Goal: Information Seeking & Learning: Understand process/instructions

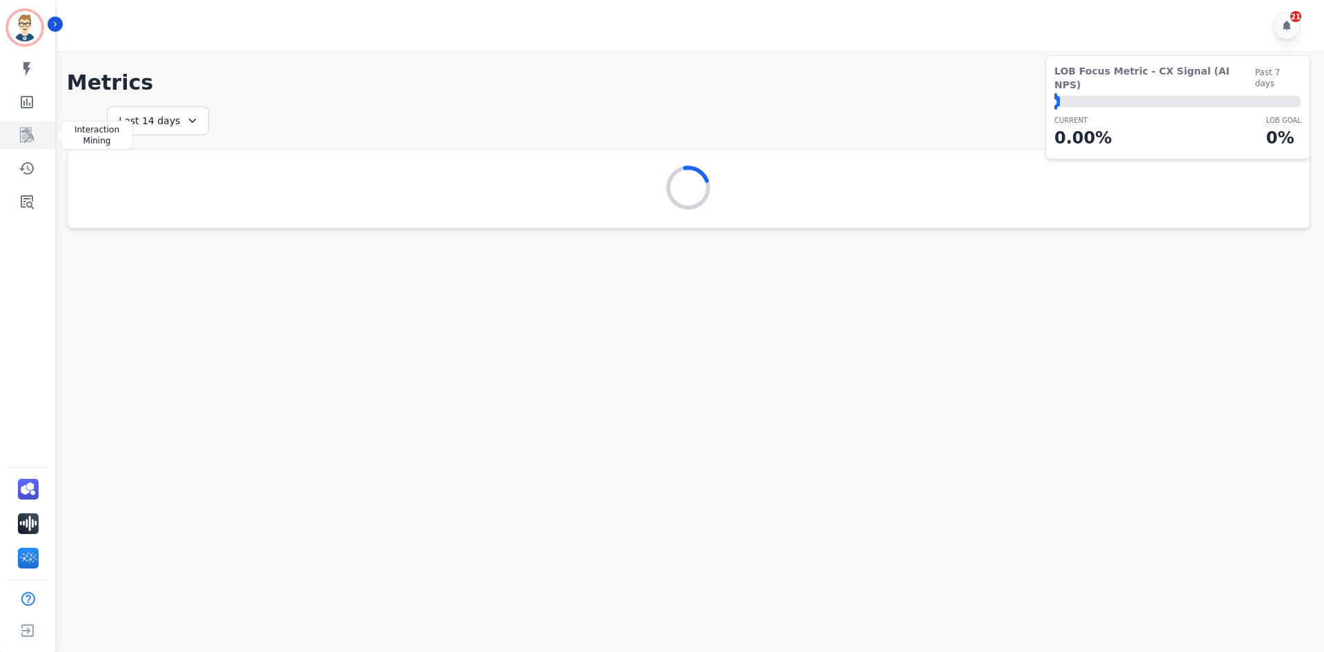
click at [32, 133] on icon "Sidebar" at bounding box center [27, 135] width 17 height 17
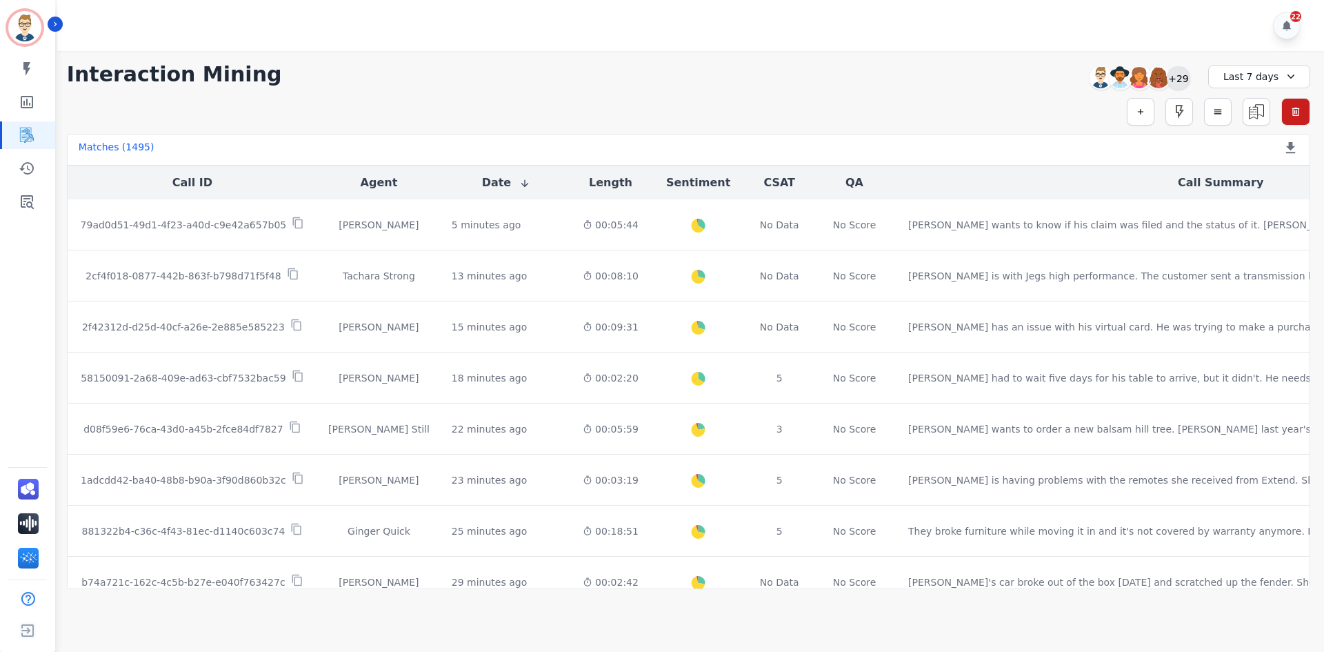
click at [1180, 82] on div "+29" at bounding box center [1177, 77] width 23 height 23
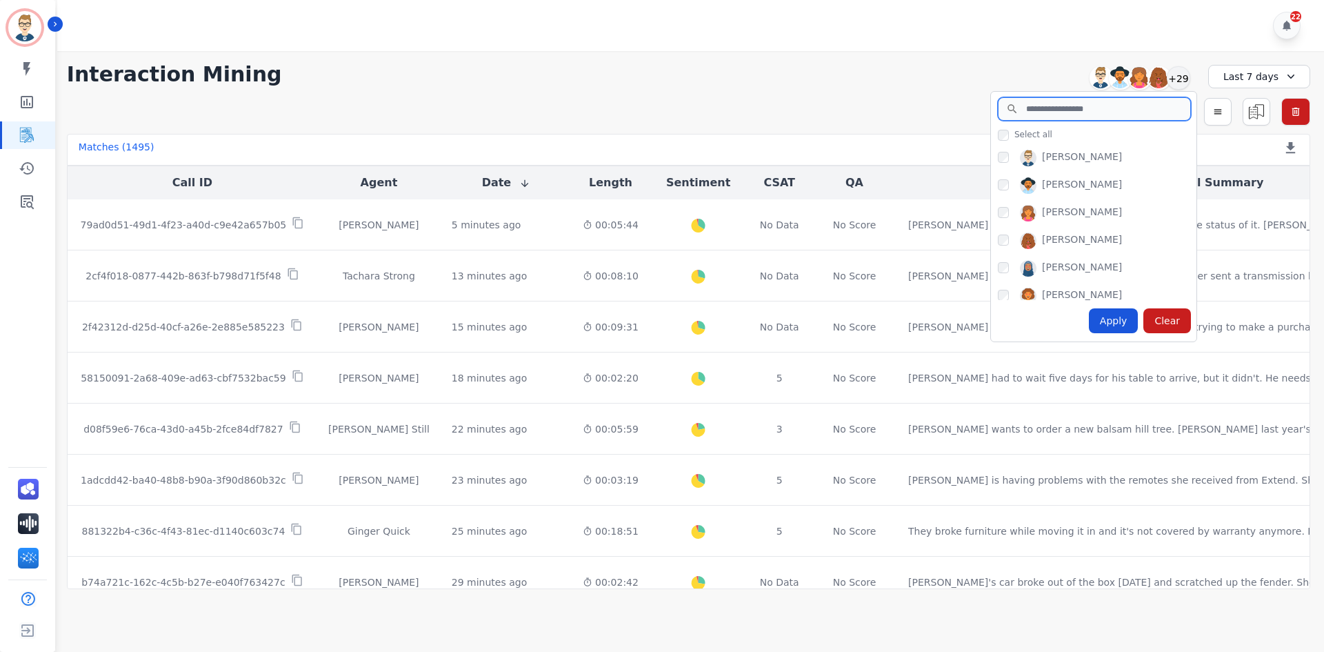
click at [1084, 103] on input "search" at bounding box center [1094, 108] width 193 height 23
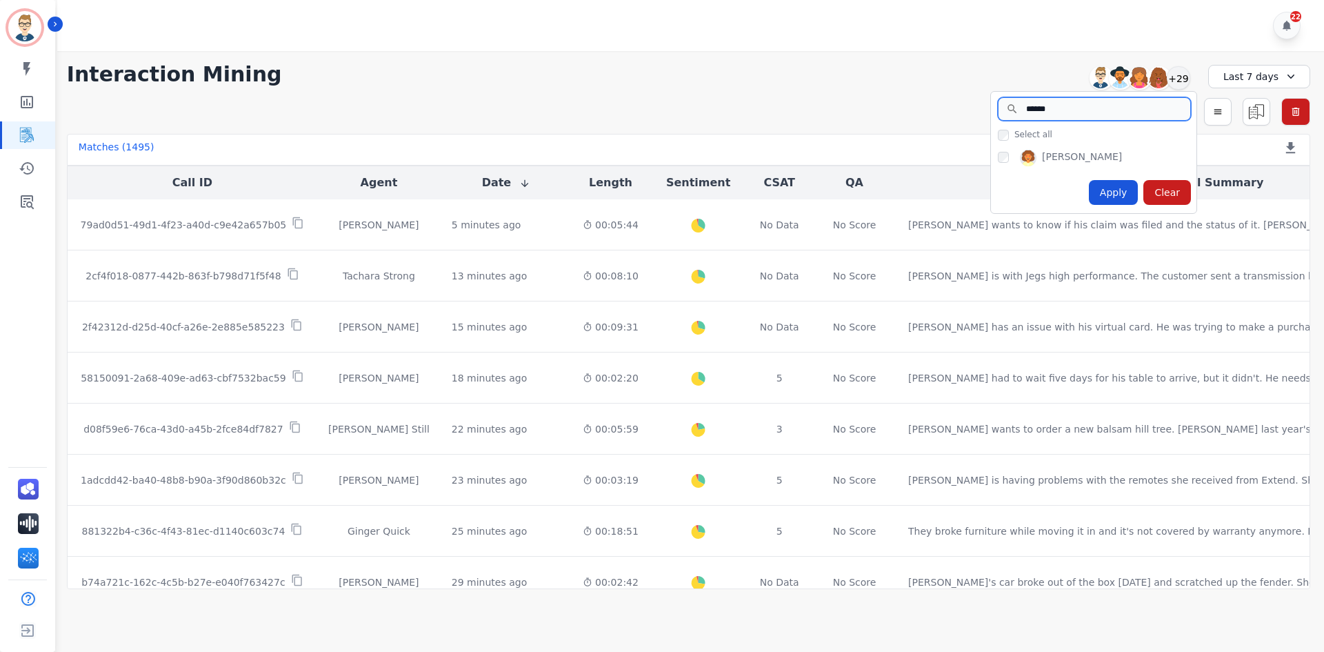
type input "******"
click at [1120, 190] on div "Apply" at bounding box center [1114, 192] width 50 height 25
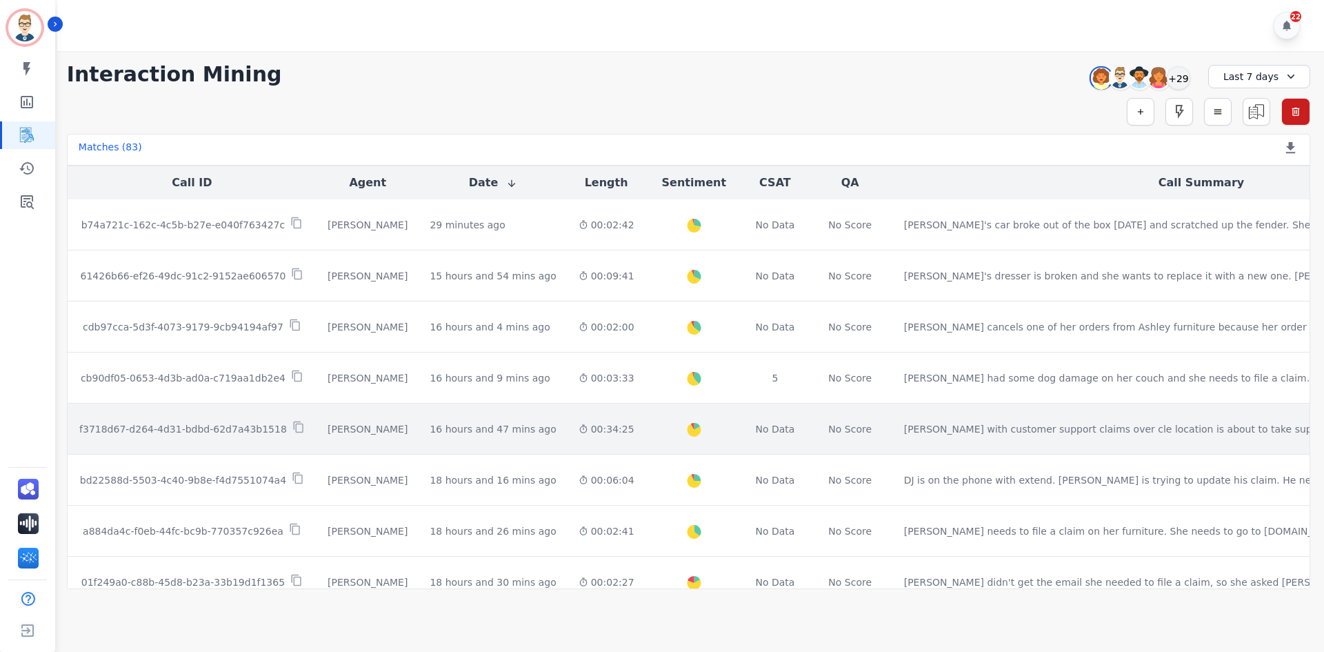
drag, startPoint x: 227, startPoint y: 430, endPoint x: 485, endPoint y: 426, distance: 258.6
drag, startPoint x: 485, startPoint y: 426, endPoint x: 179, endPoint y: 426, distance: 306.8
click at [179, 426] on p "f3718d67-d264-4d31-bdbd-62d7a43b1518" at bounding box center [183, 429] width 208 height 14
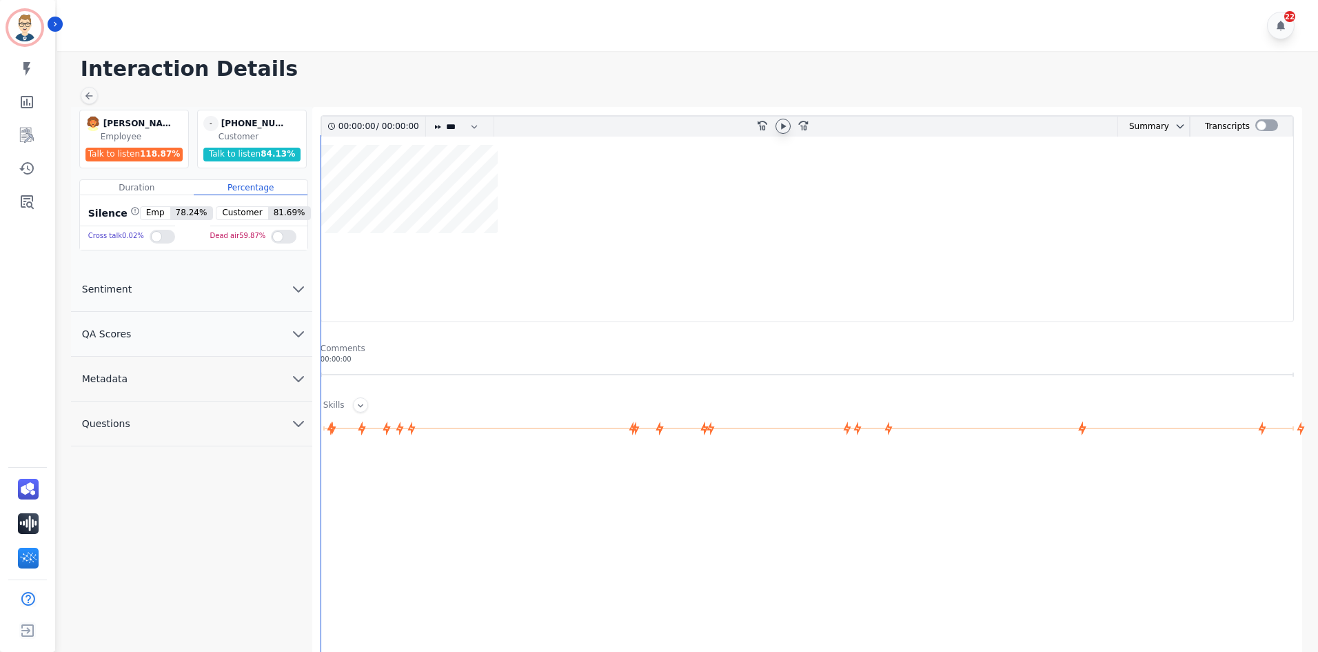
click at [788, 125] on icon at bounding box center [783, 126] width 11 height 11
click at [783, 121] on icon at bounding box center [783, 126] width 11 height 11
click at [340, 274] on wave at bounding box center [807, 233] width 972 height 176
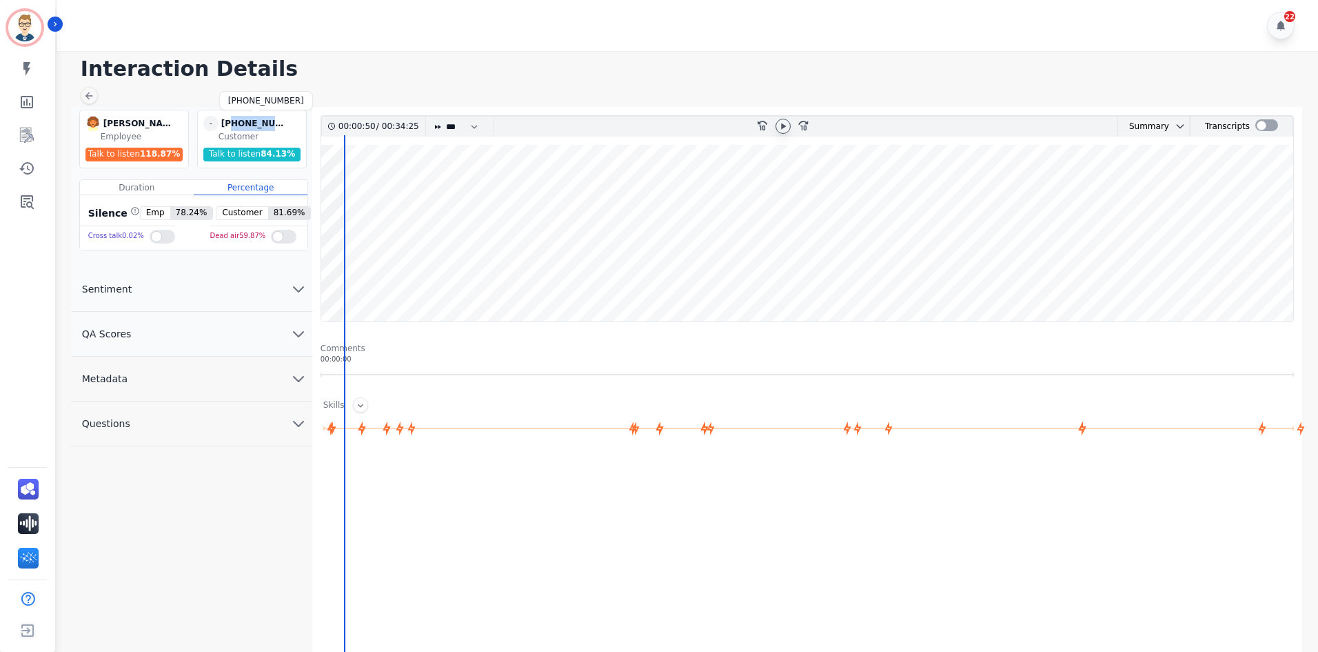
drag, startPoint x: 283, startPoint y: 125, endPoint x: 230, endPoint y: 125, distance: 53.1
click at [230, 125] on div "[PHONE_NUMBER]" at bounding box center [255, 123] width 69 height 15
copy div "6232488878"
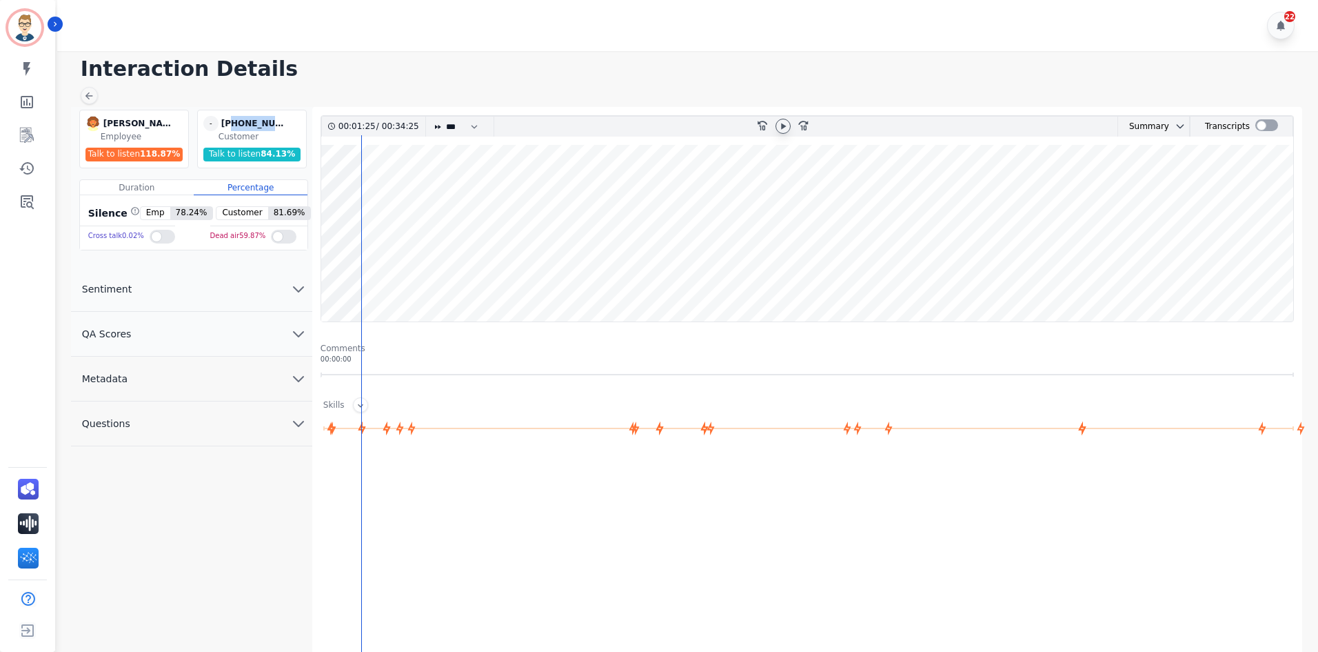
click at [414, 280] on wave at bounding box center [807, 233] width 972 height 176
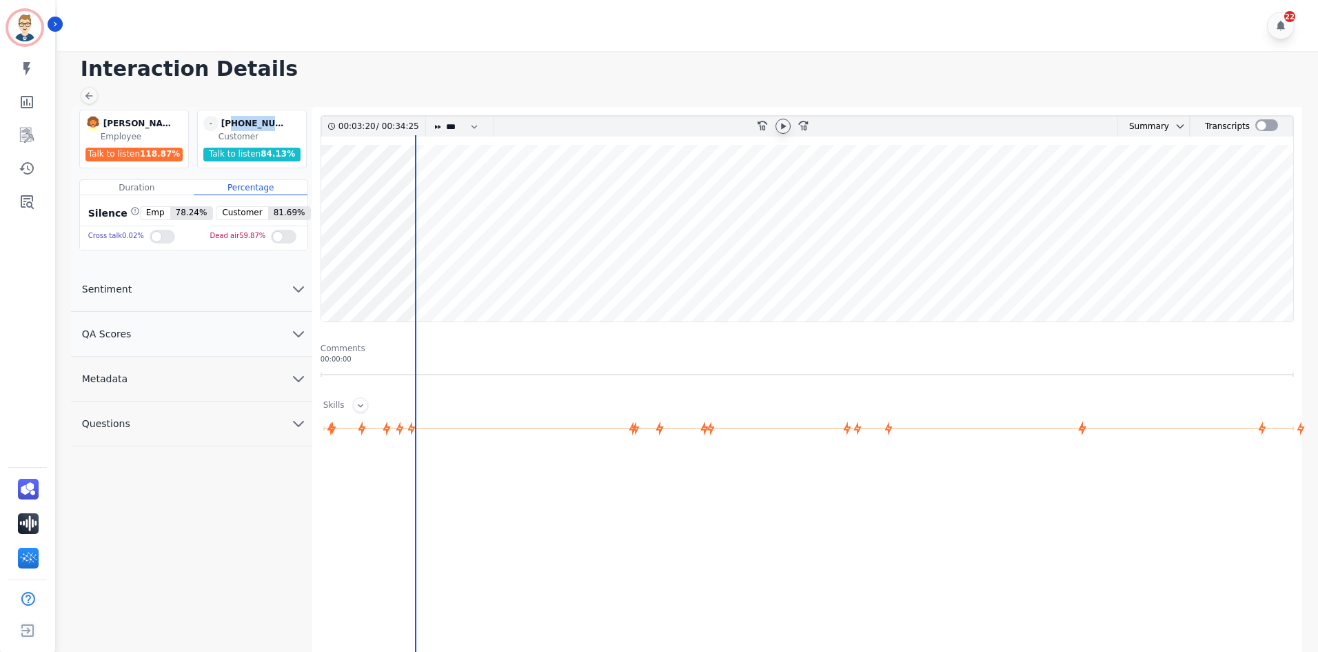
click at [476, 281] on wave at bounding box center [807, 233] width 972 height 176
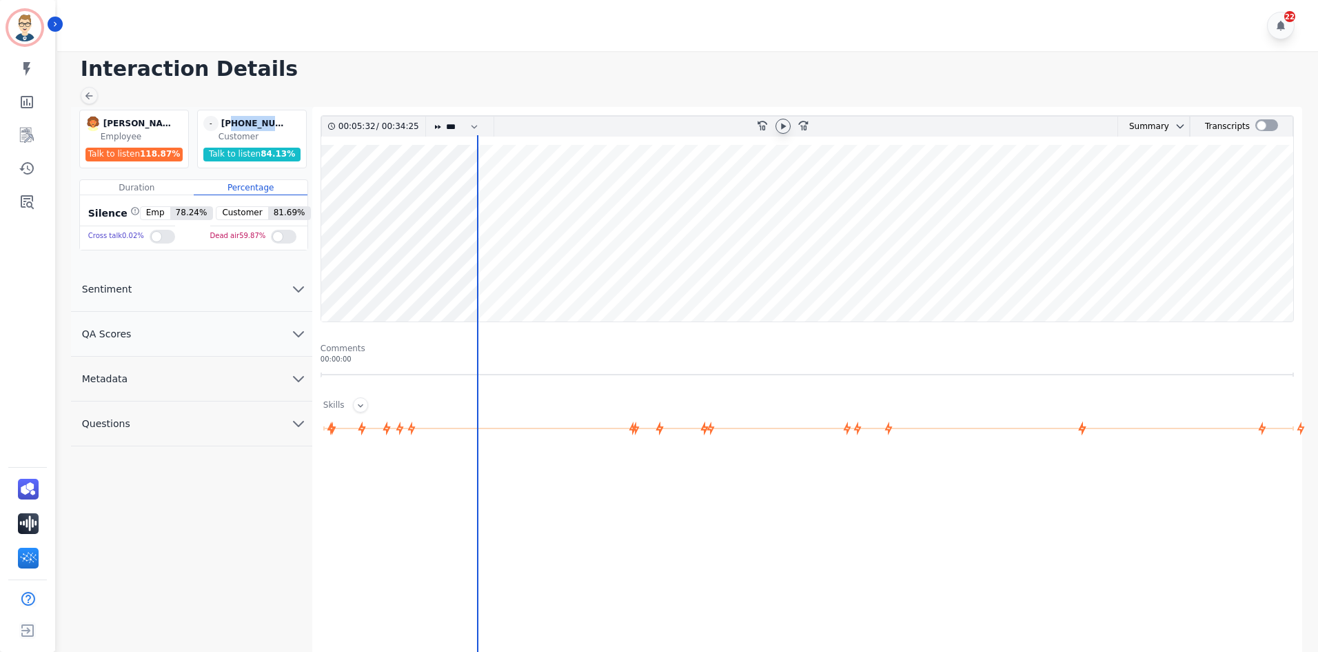
click at [539, 276] on wave at bounding box center [807, 233] width 972 height 176
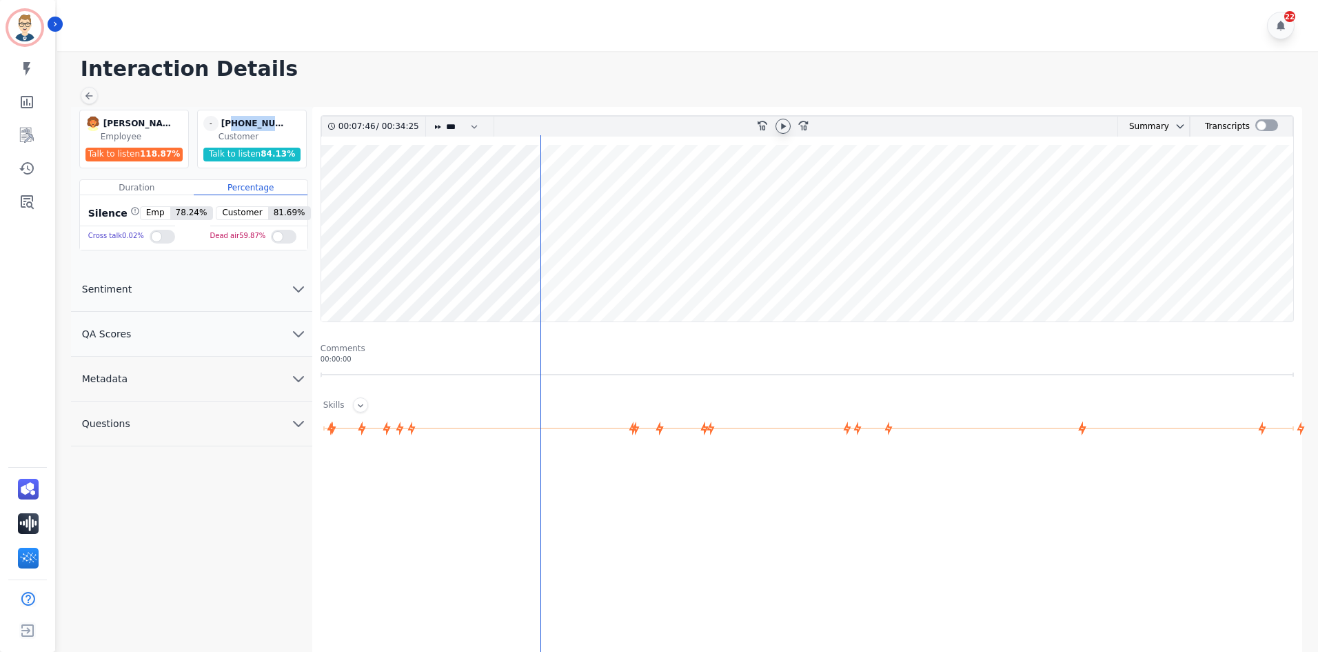
click at [487, 278] on wave at bounding box center [807, 233] width 972 height 176
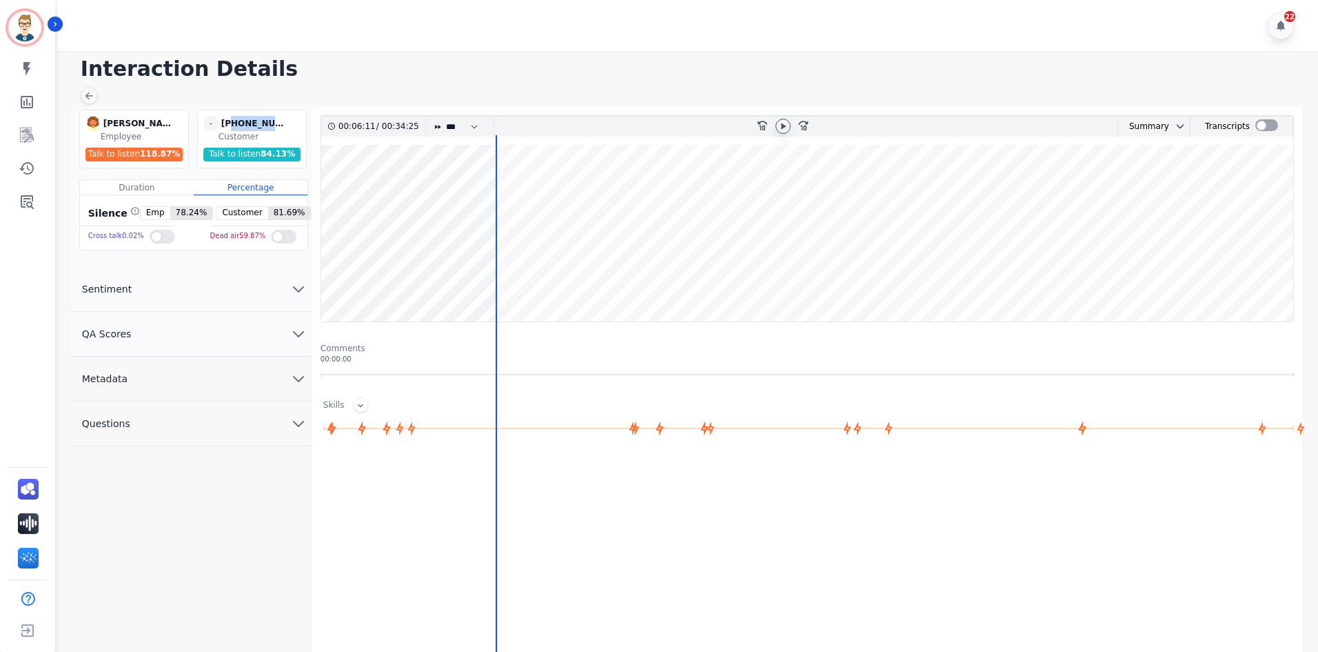
click at [543, 281] on wave at bounding box center [807, 233] width 972 height 176
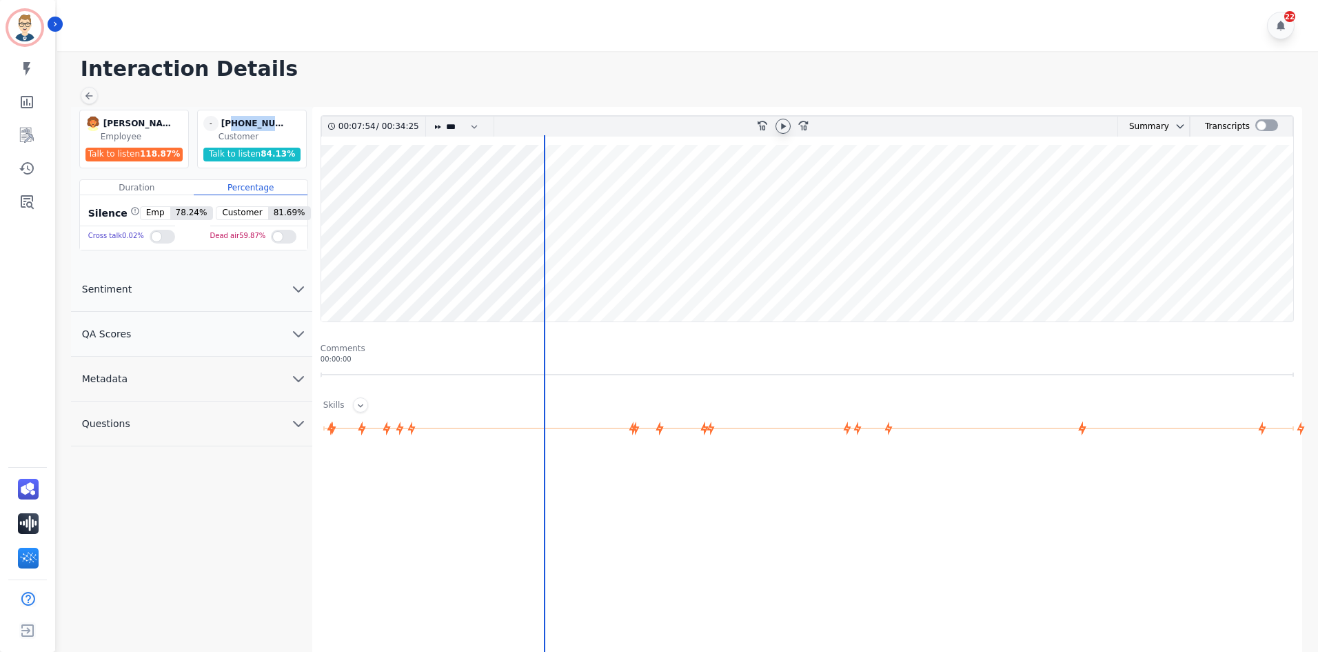
click at [600, 286] on wave at bounding box center [807, 233] width 972 height 176
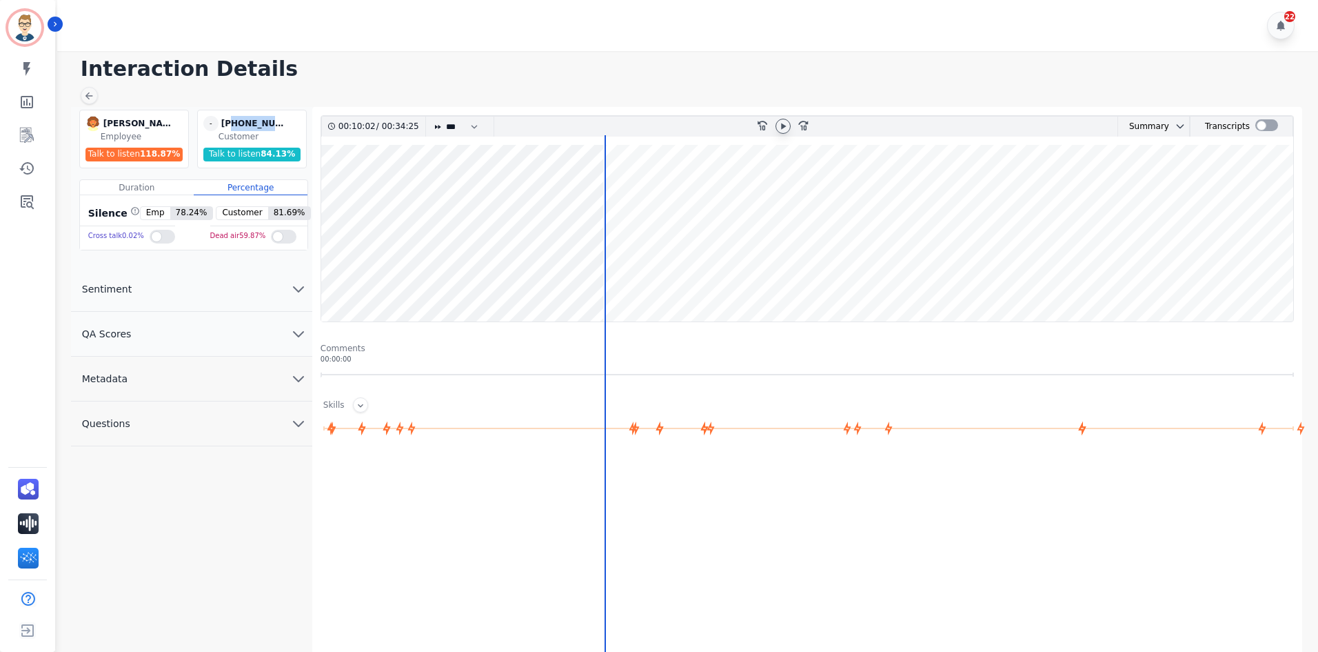
click at [640, 285] on wave at bounding box center [807, 233] width 972 height 176
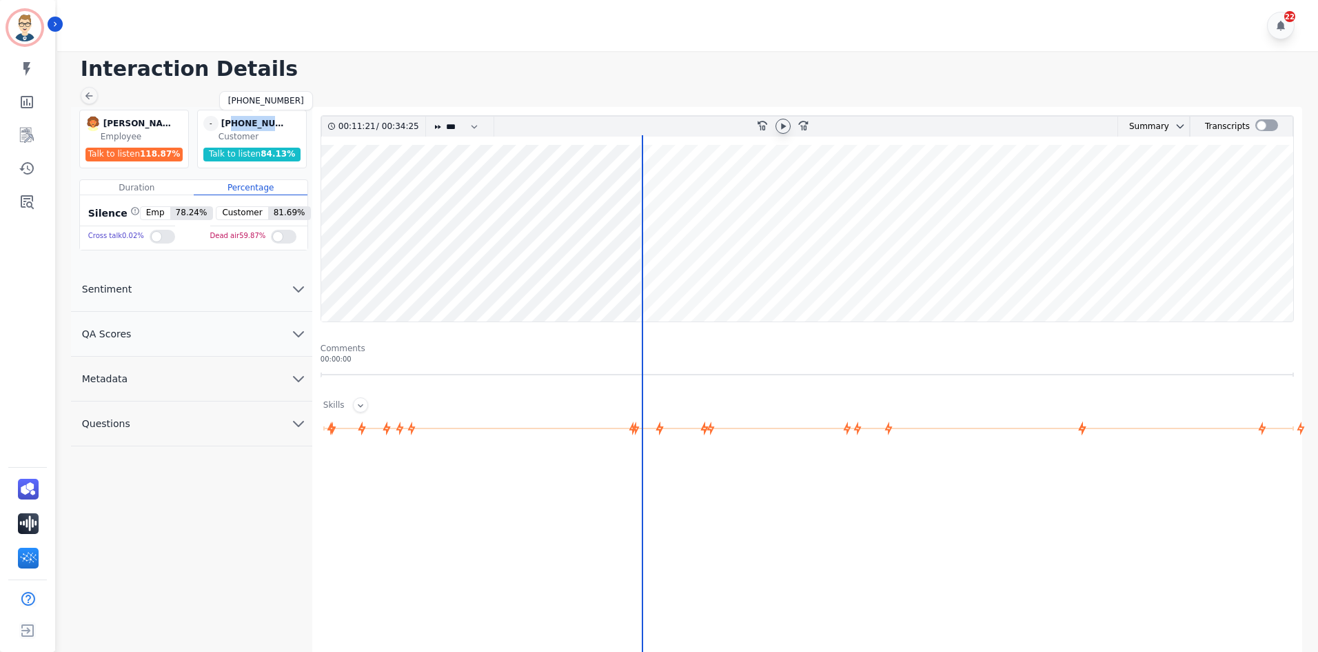
copy div "6232488878"
click at [768, 283] on wave at bounding box center [807, 233] width 972 height 176
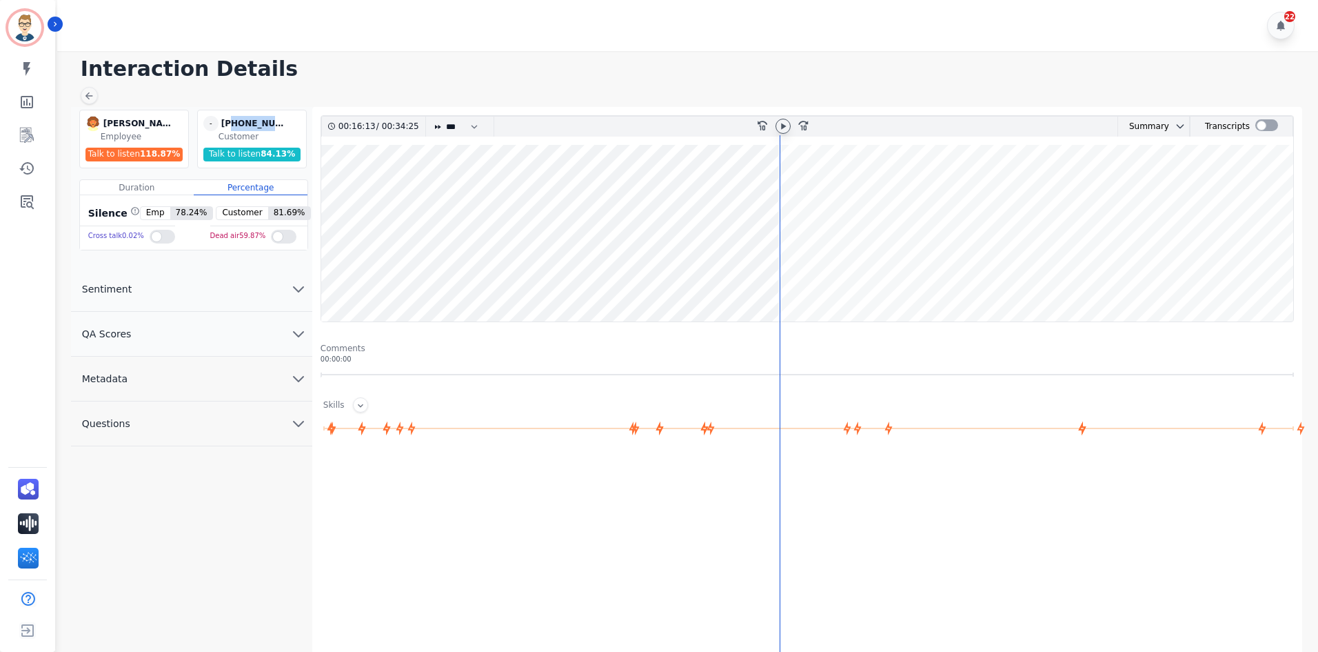
click at [790, 287] on wave at bounding box center [807, 233] width 972 height 176
click at [811, 287] on wave at bounding box center [807, 233] width 972 height 176
click at [845, 288] on wave at bounding box center [807, 233] width 972 height 176
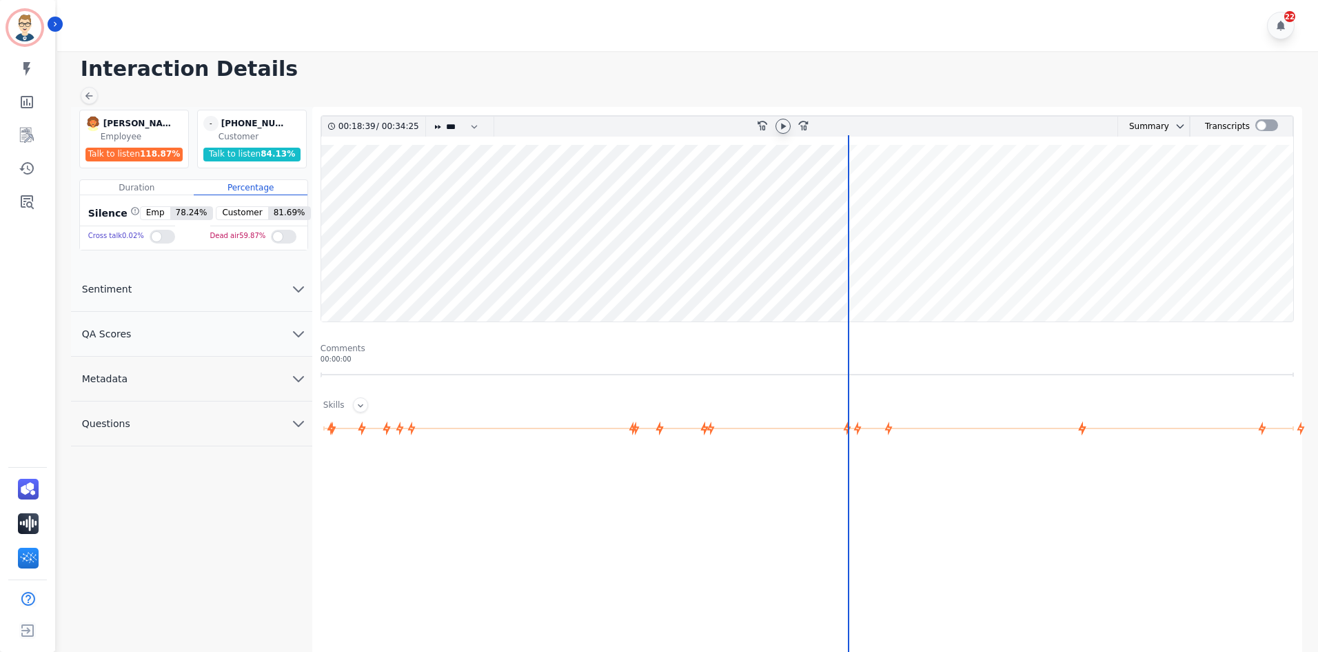
click at [784, 125] on icon at bounding box center [783, 126] width 5 height 6
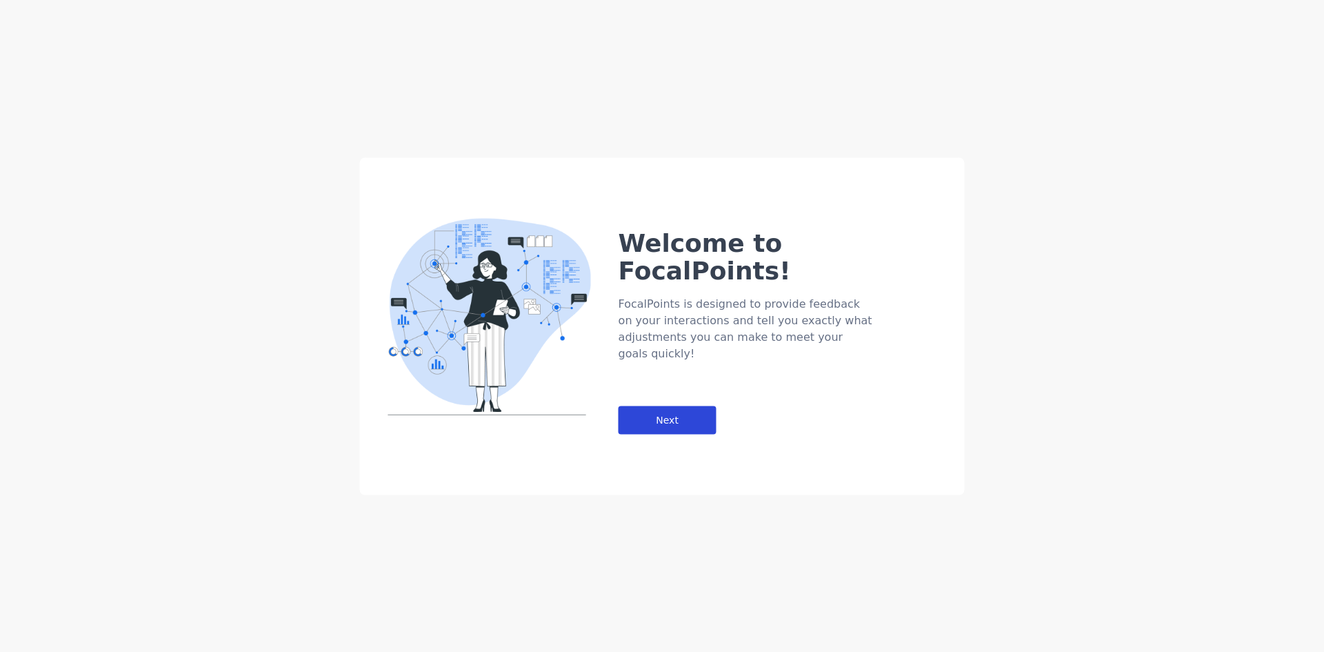
click at [643, 405] on div "Next" at bounding box center [667, 419] width 98 height 28
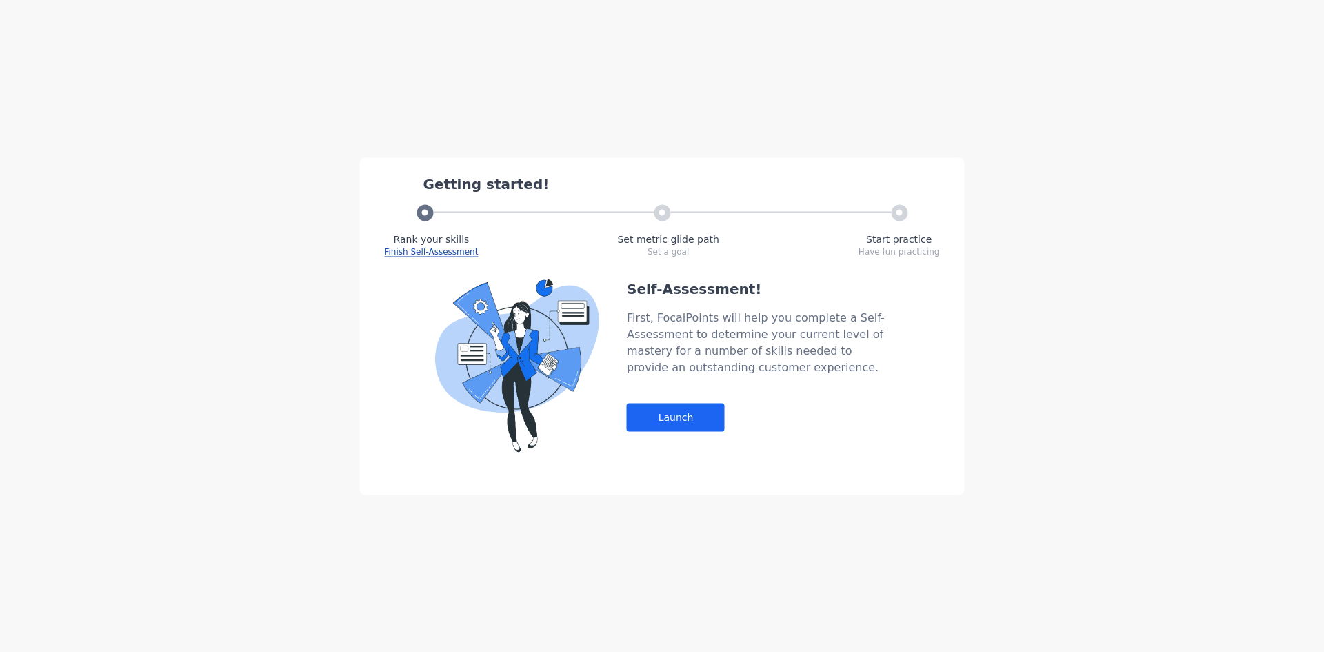
click at [643, 370] on div "First, FocalPoints will help you complete a Self-Assessment to determine your c…" at bounding box center [758, 342] width 262 height 66
click at [646, 413] on div "Launch" at bounding box center [676, 417] width 98 height 28
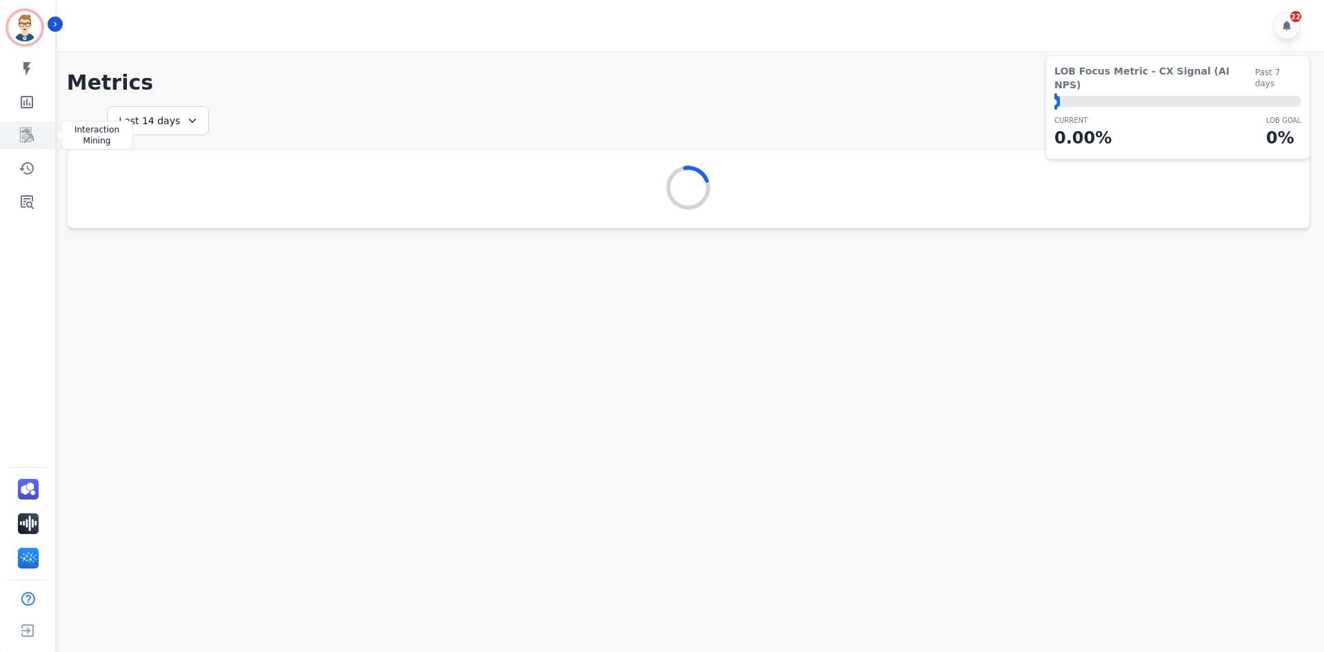
click at [33, 138] on icon "Sidebar" at bounding box center [27, 135] width 11 height 13
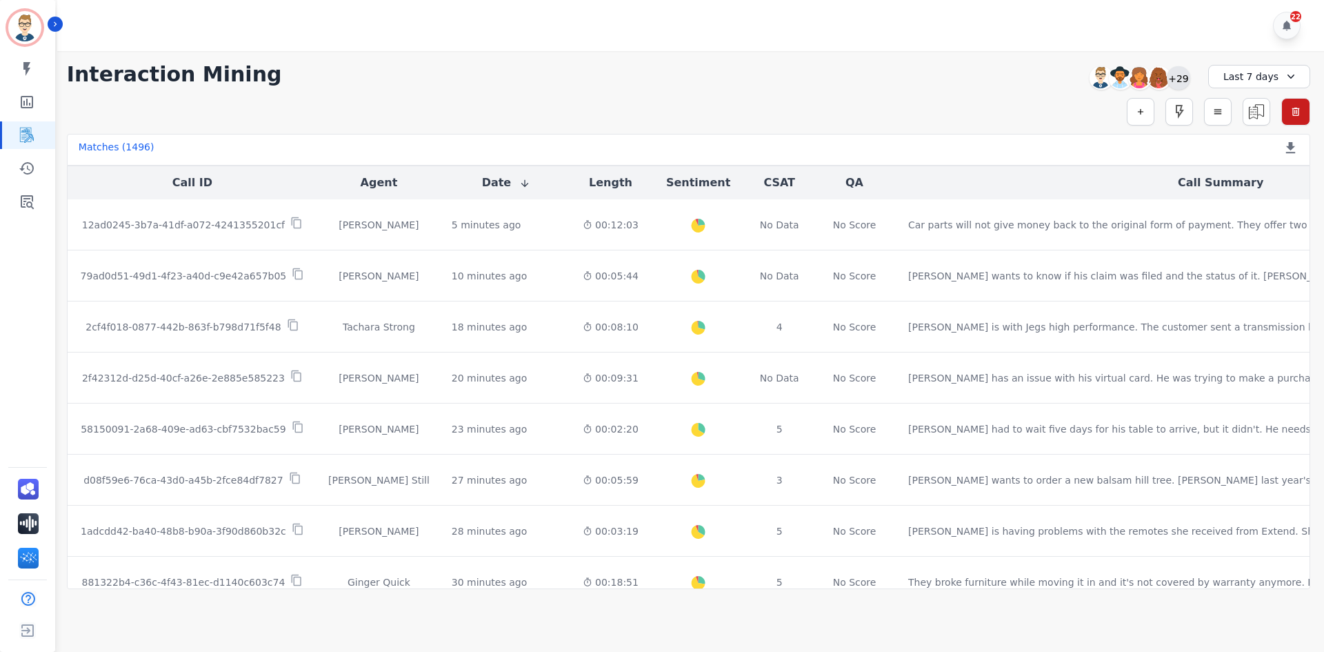
click at [1174, 81] on div "+29" at bounding box center [1177, 77] width 23 height 23
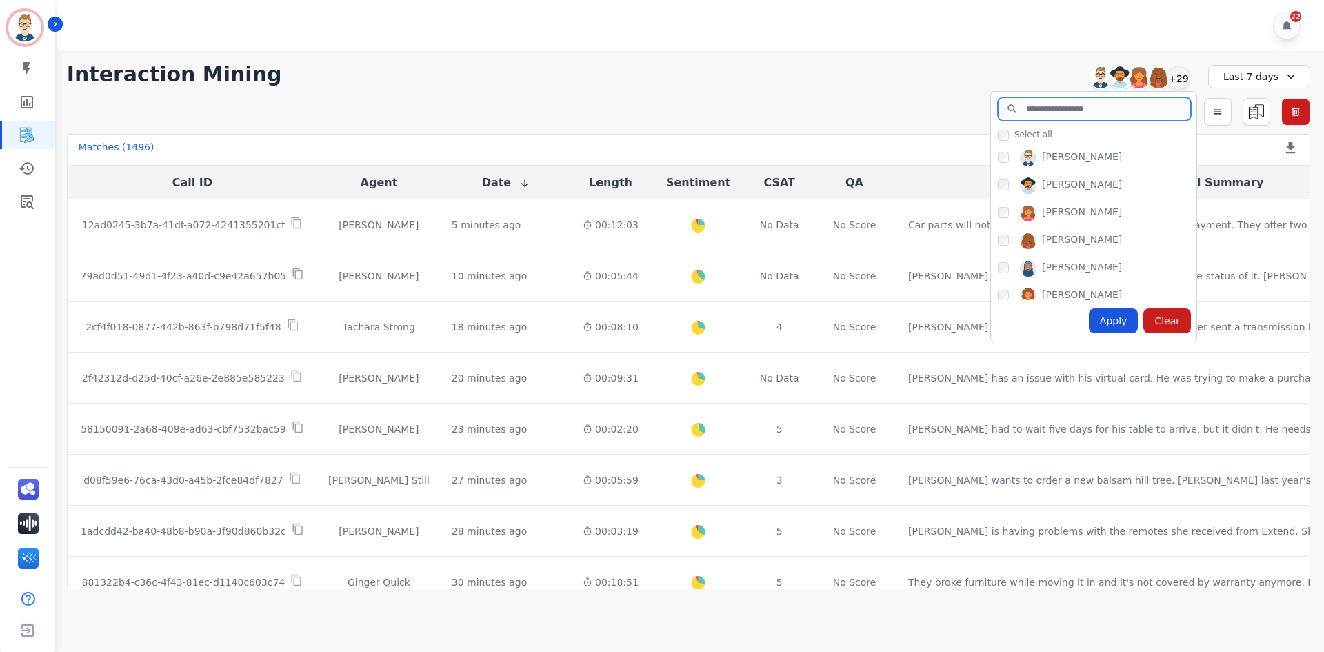
click at [1029, 111] on input "search" at bounding box center [1094, 108] width 193 height 23
type input "******"
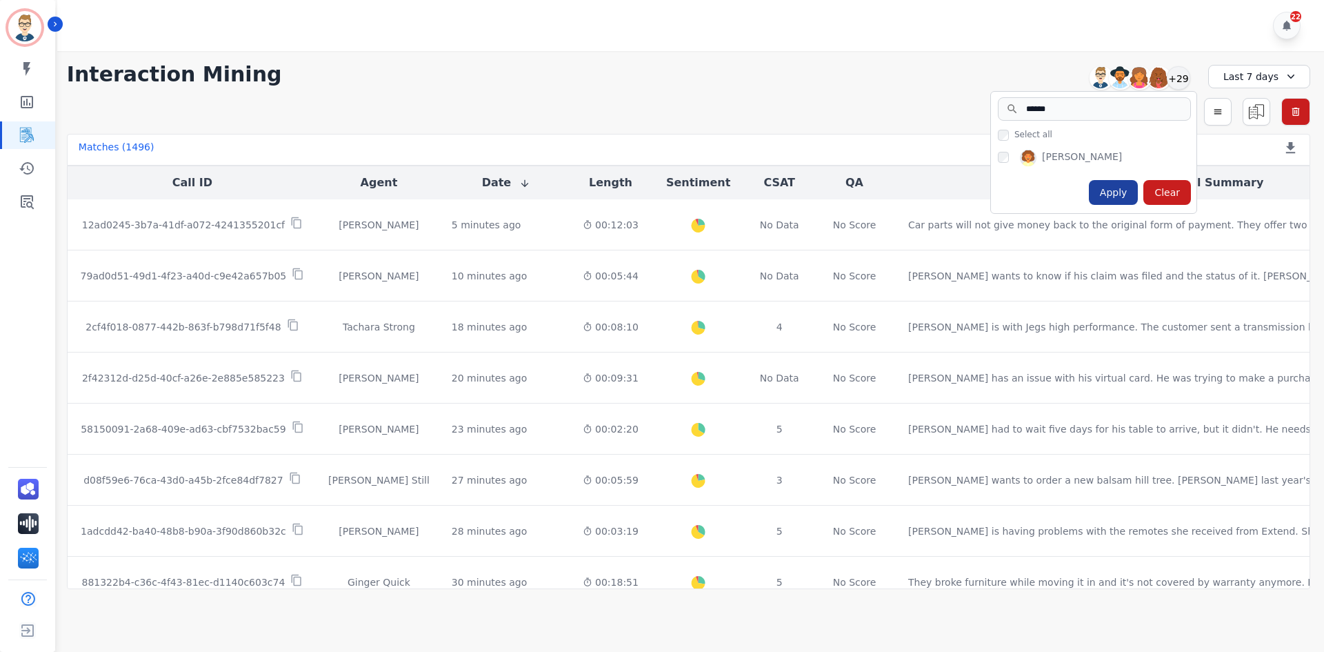
click at [1115, 190] on div "Apply" at bounding box center [1114, 192] width 50 height 25
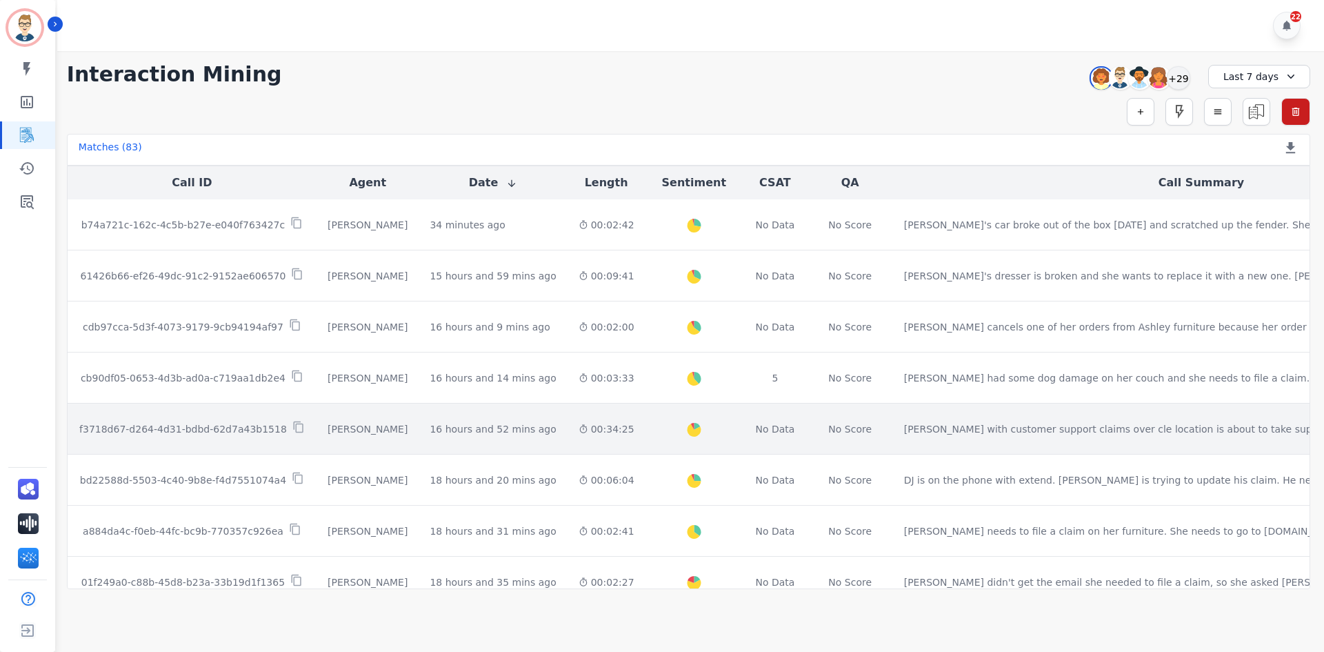
click at [224, 425] on p "f3718d67-d264-4d31-bdbd-62d7a43b1518" at bounding box center [183, 429] width 208 height 14
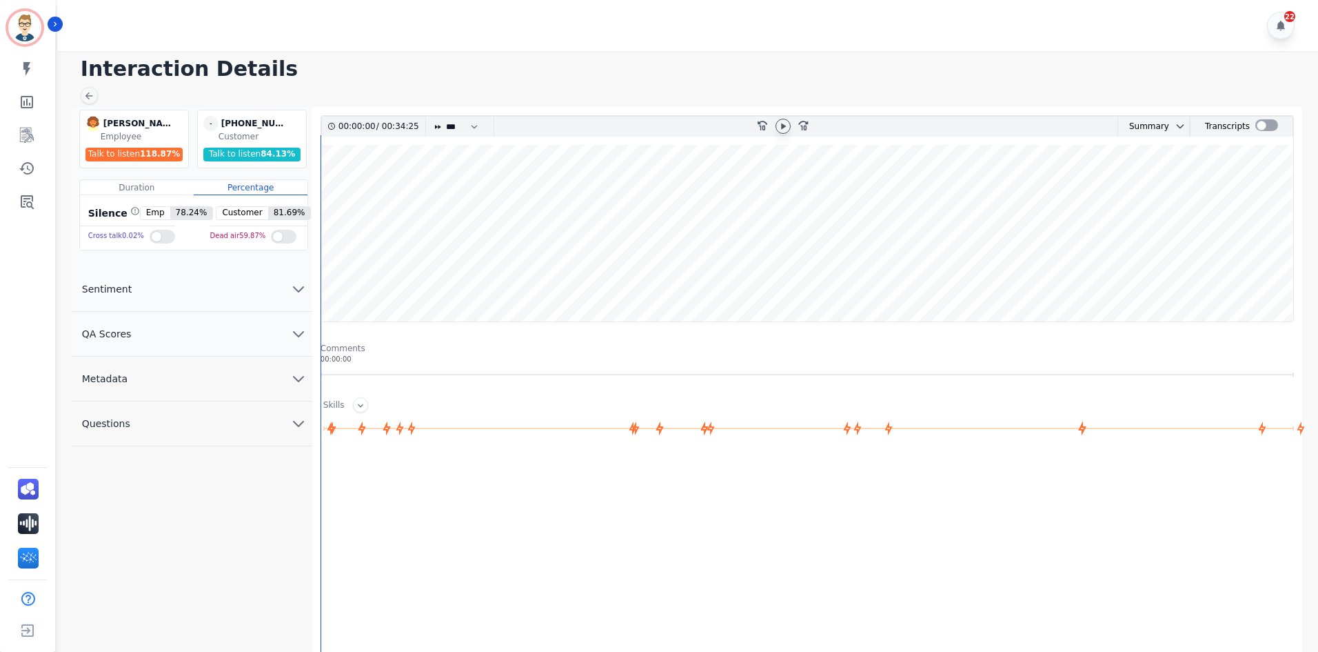
click at [778, 127] on icon at bounding box center [783, 126] width 11 height 11
click at [343, 283] on wave at bounding box center [807, 233] width 972 height 176
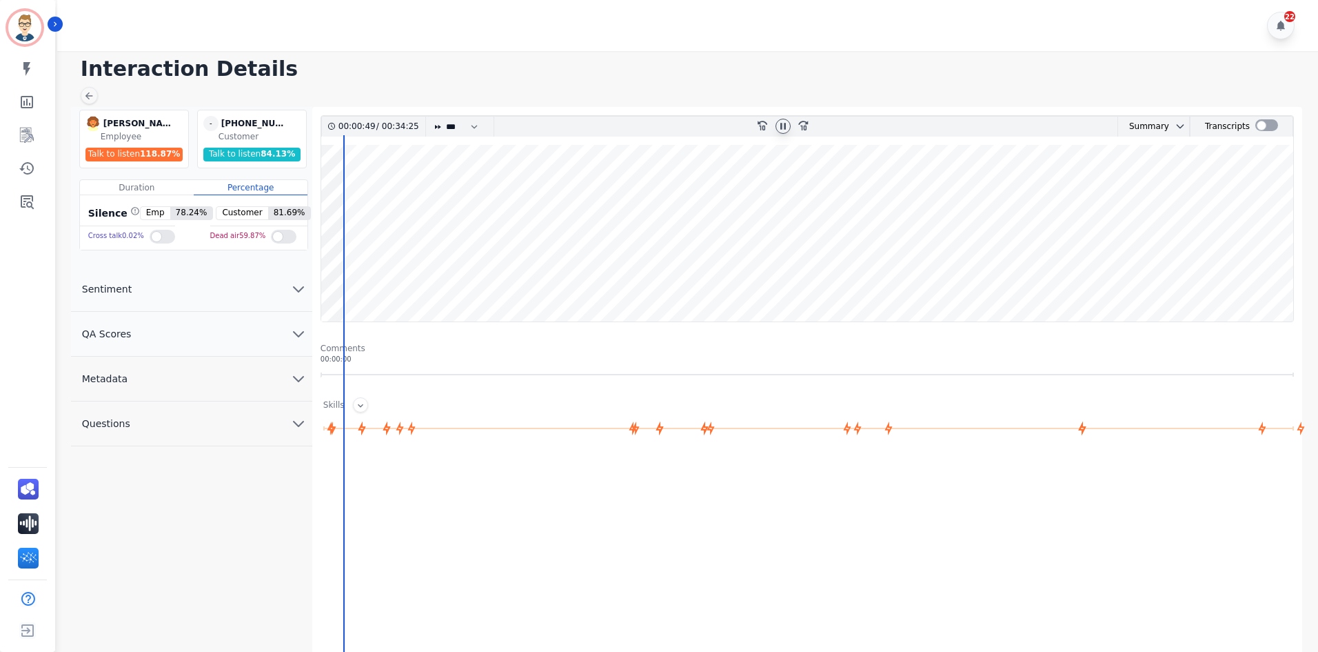
click at [354, 283] on wave at bounding box center [807, 233] width 972 height 176
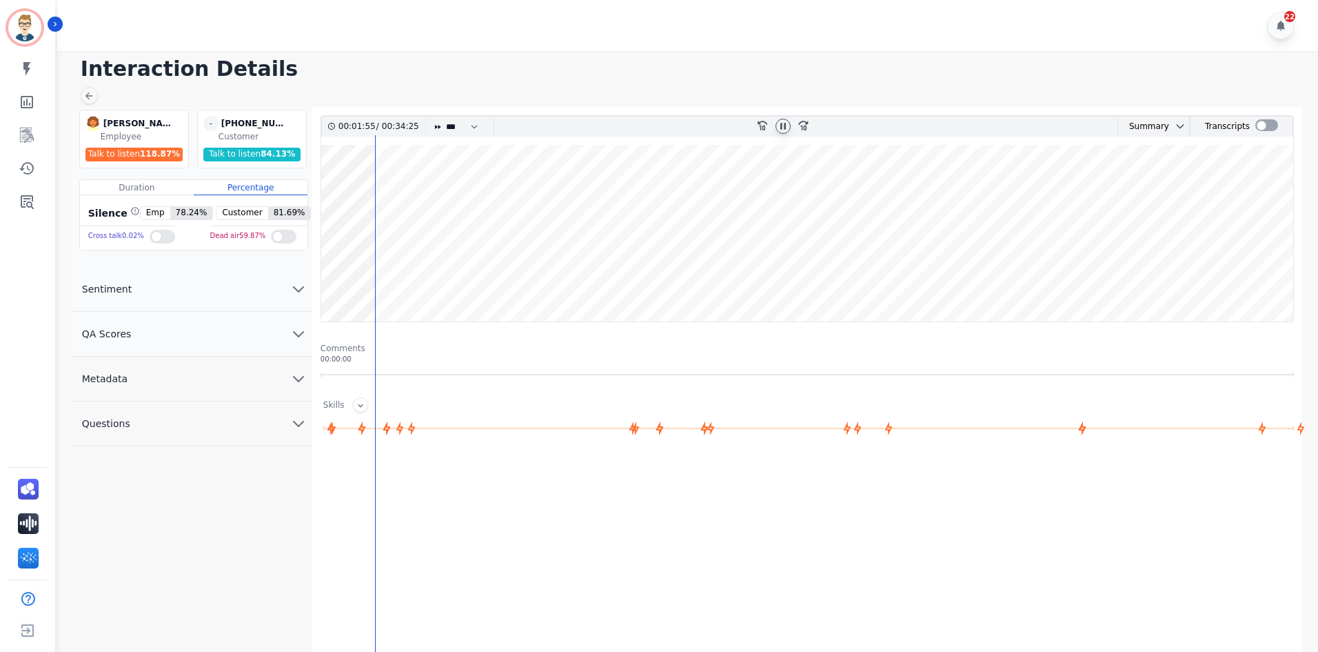
click at [380, 278] on wave at bounding box center [807, 233] width 972 height 176
click at [543, 280] on wave at bounding box center [807, 233] width 972 height 176
click at [556, 280] on wave at bounding box center [807, 233] width 972 height 176
click at [579, 280] on wave at bounding box center [807, 233] width 972 height 176
click at [585, 276] on wave at bounding box center [807, 233] width 972 height 176
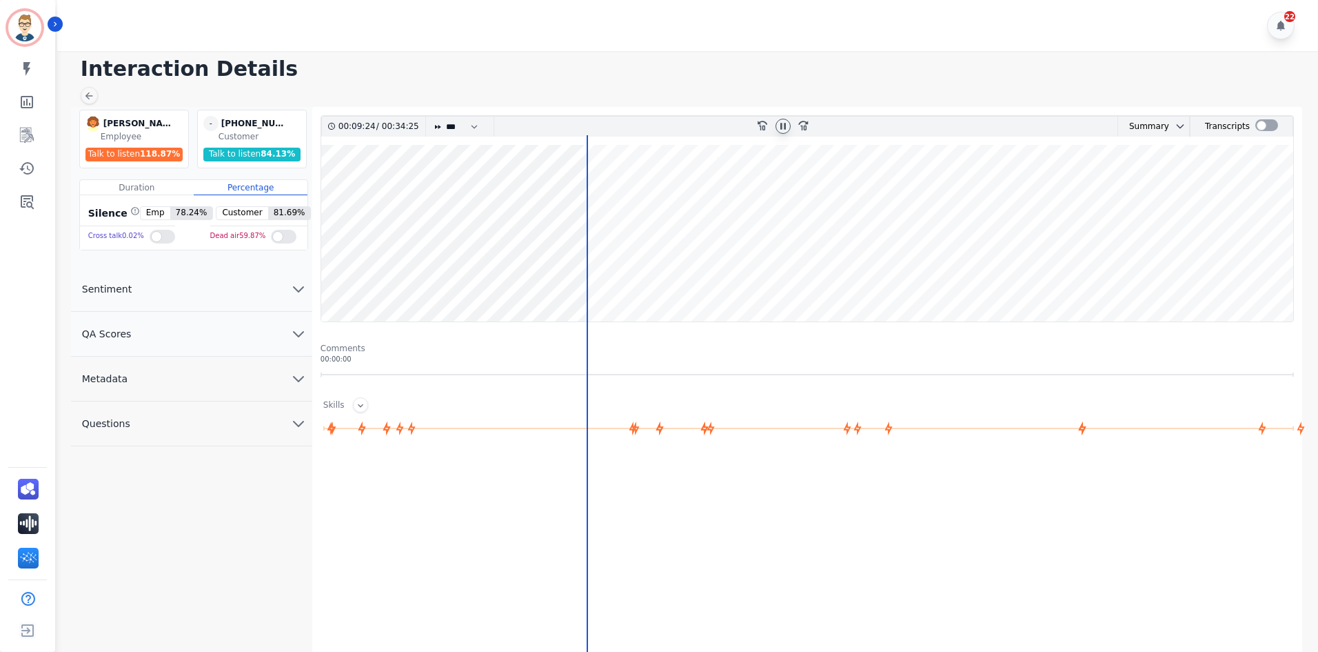
click at [598, 279] on wave at bounding box center [807, 233] width 972 height 176
click at [606, 282] on wave at bounding box center [807, 233] width 972 height 176
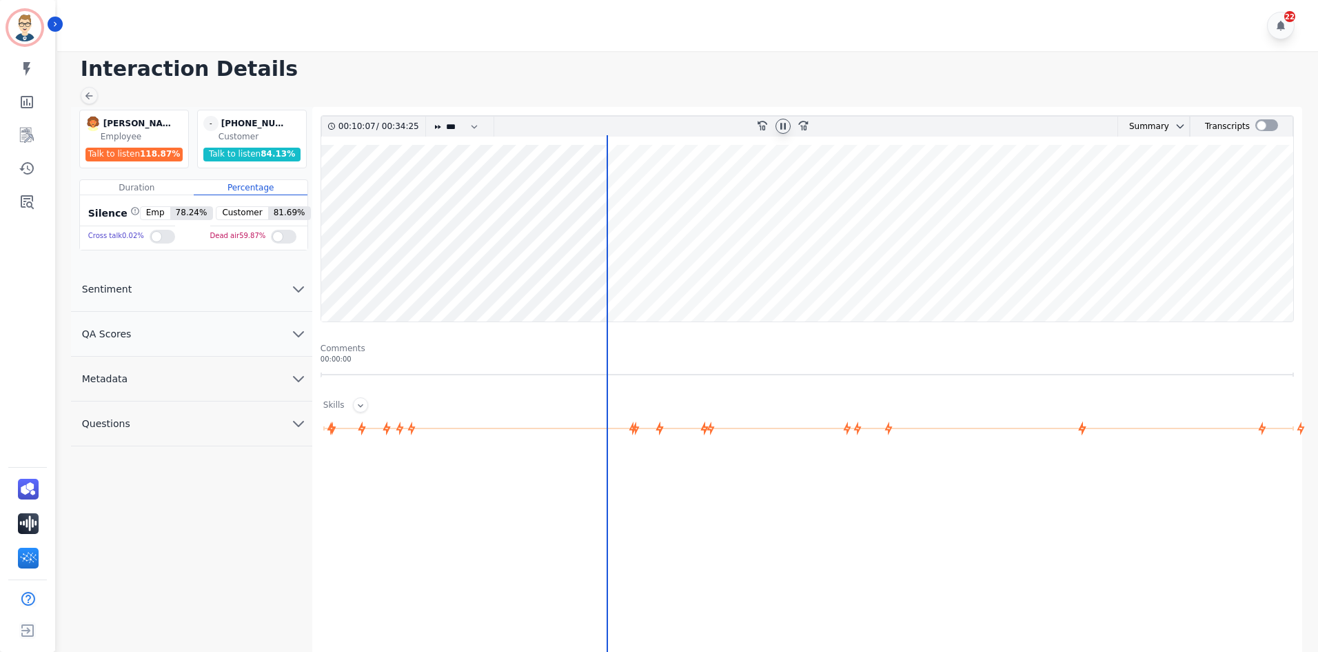
click at [609, 285] on wave at bounding box center [807, 233] width 972 height 176
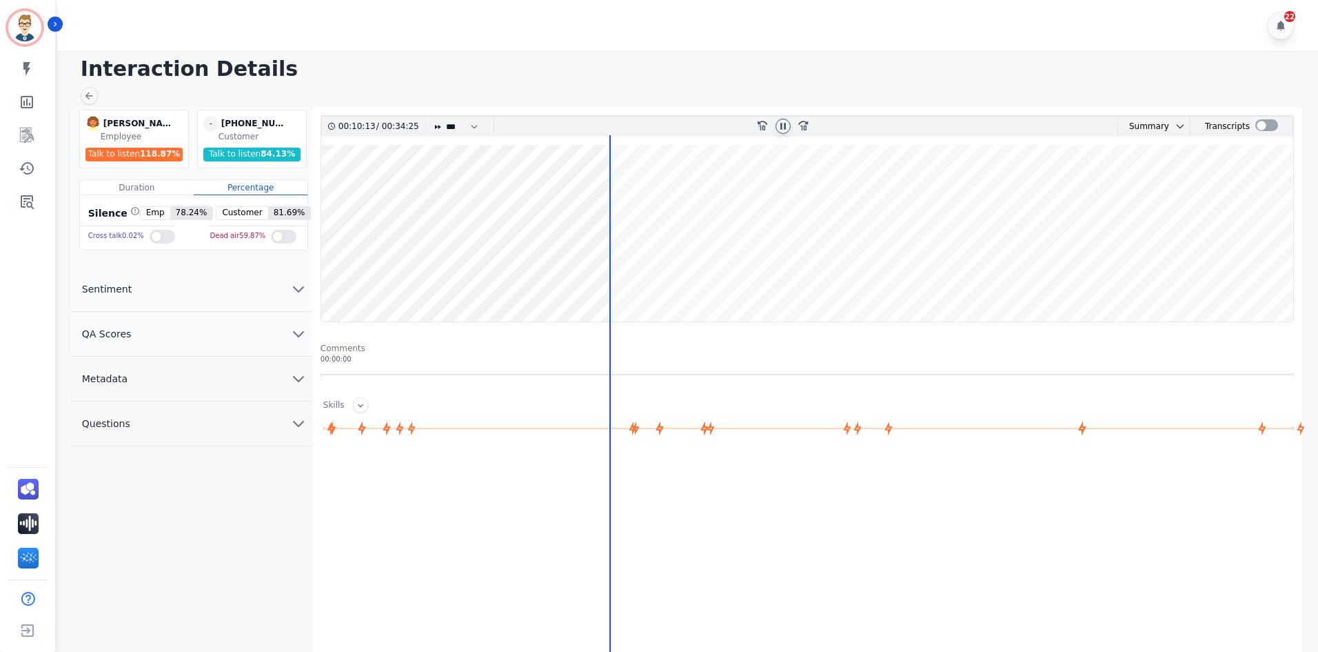
click at [615, 285] on wave at bounding box center [807, 233] width 972 height 176
click at [623, 284] on wave at bounding box center [807, 233] width 972 height 176
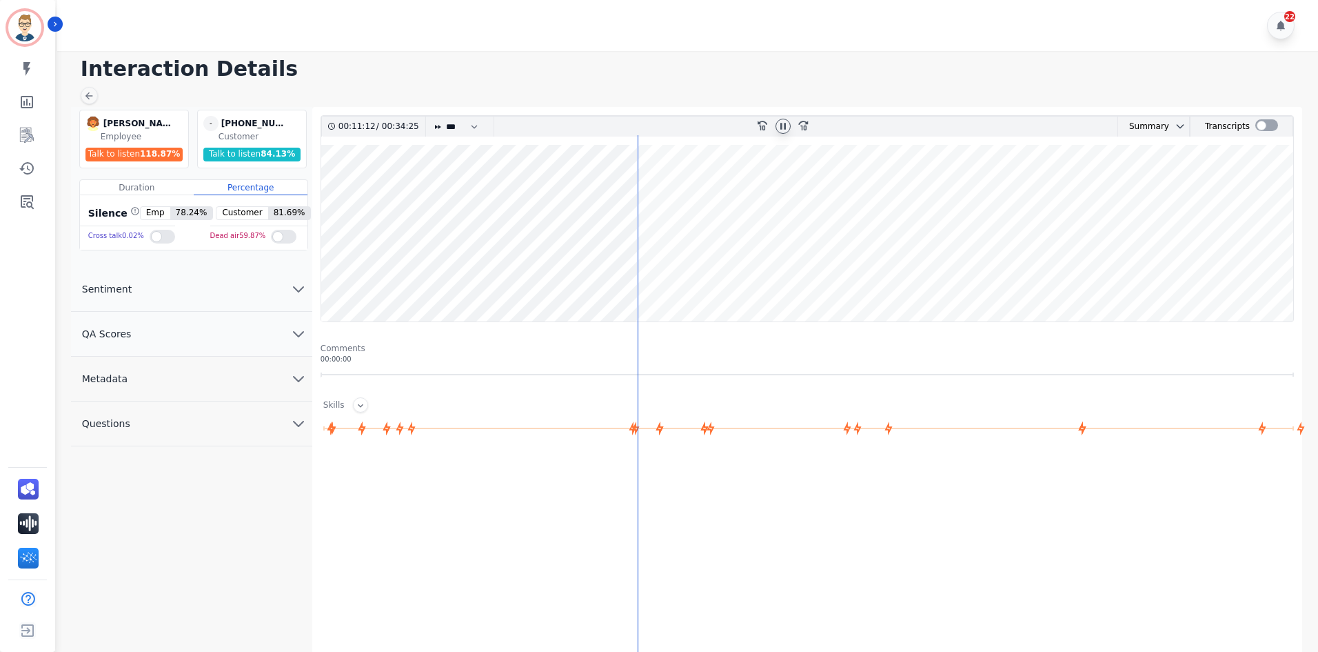
click at [642, 287] on wave at bounding box center [807, 233] width 972 height 176
